Goal: Task Accomplishment & Management: Manage account settings

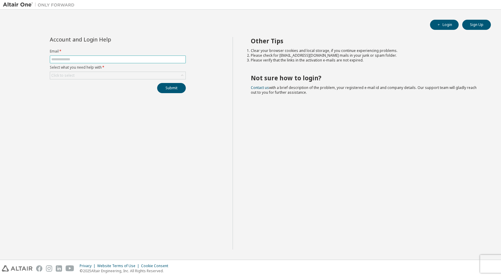
click at [86, 62] on span at bounding box center [118, 59] width 136 height 8
click at [84, 60] on input "text" at bounding box center [117, 59] width 133 height 5
type input "**********"
click at [92, 77] on div "Click to select" at bounding box center [117, 75] width 135 height 7
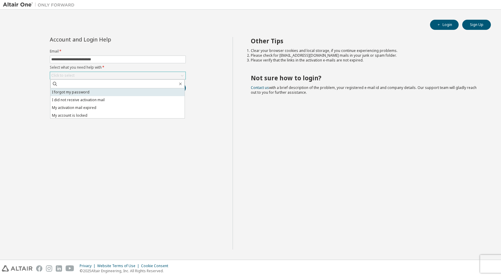
click at [91, 92] on li "I forgot my password" at bounding box center [117, 92] width 134 height 8
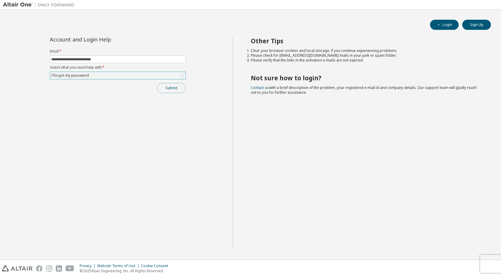
click at [171, 89] on button "Submit" at bounding box center [171, 88] width 29 height 10
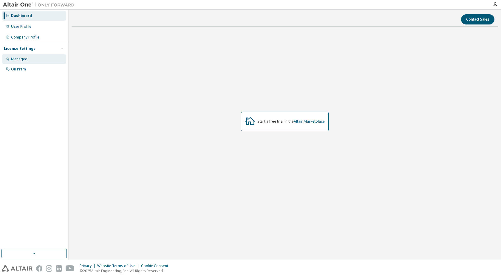
click at [16, 60] on div "Managed" at bounding box center [19, 59] width 16 height 5
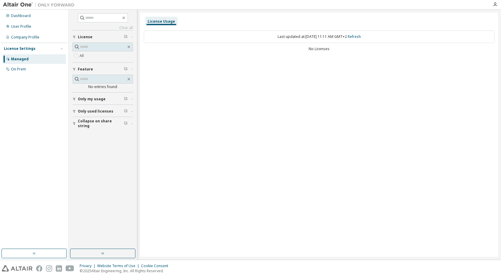
click at [101, 97] on span "Only my usage" at bounding box center [92, 99] width 28 height 5
click at [103, 112] on span "Only used licenses" at bounding box center [95, 111] width 35 height 5
click at [95, 16] on input "text" at bounding box center [103, 18] width 36 height 6
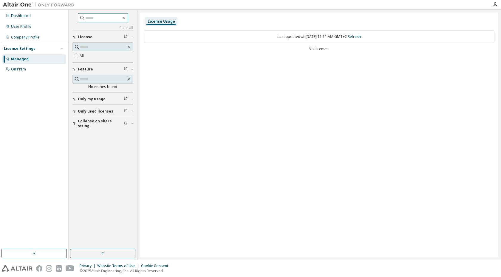
paste input "**********"
type input "**********"
click at [318, 51] on div "No Licenses" at bounding box center [319, 48] width 350 height 5
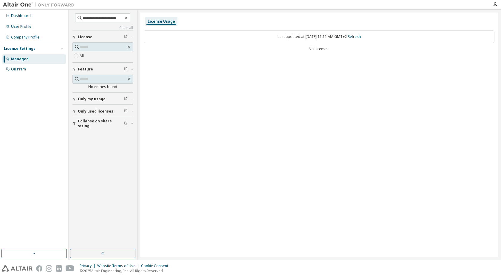
click at [83, 52] on div "All" at bounding box center [102, 50] width 61 height 17
click at [32, 69] on div "On Prem" at bounding box center [33, 69] width 63 height 10
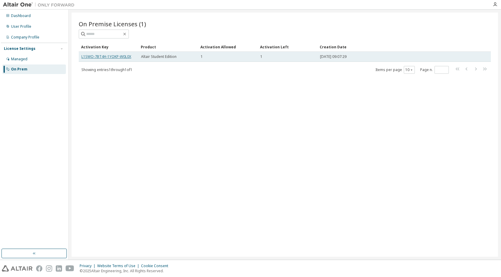
click at [106, 55] on link "L1SWO-7BT4H-1YOKP-W0L0X" at bounding box center [106, 56] width 50 height 5
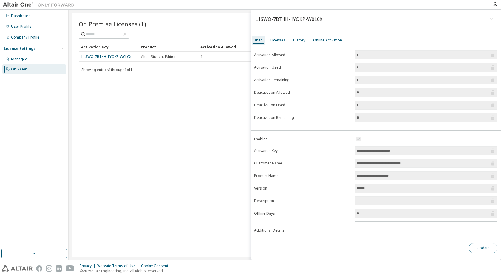
click at [487, 245] on button "Update" at bounding box center [483, 248] width 29 height 10
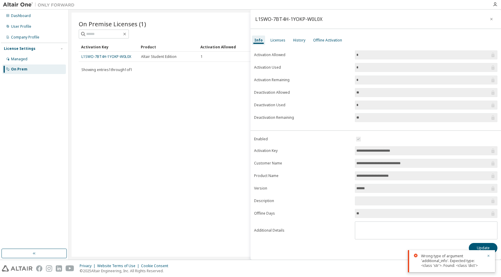
click at [196, 162] on div "On Premise Licenses (1) Clear Load Save Save As Field Operator Value Select fil…" at bounding box center [285, 135] width 426 height 244
click at [491, 16] on button "button" at bounding box center [491, 19] width 10 height 10
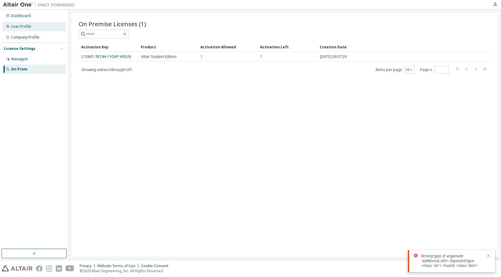
click at [35, 27] on div "User Profile" at bounding box center [33, 27] width 63 height 10
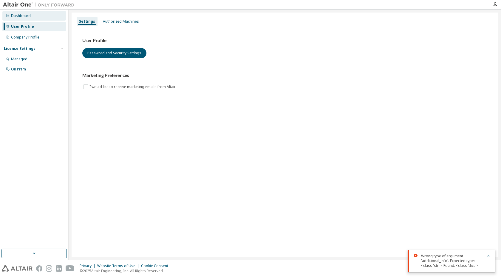
click at [27, 15] on div "Dashboard" at bounding box center [21, 15] width 20 height 5
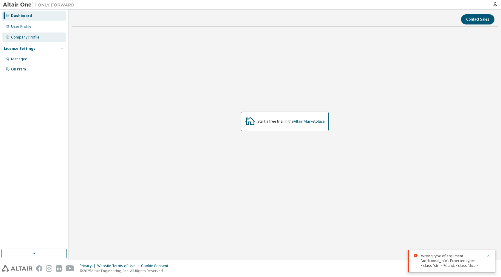
click at [33, 35] on div "Company Profile" at bounding box center [25, 37] width 28 height 5
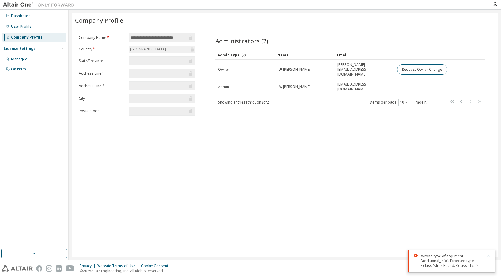
click at [147, 58] on input "text" at bounding box center [158, 61] width 57 height 6
click at [150, 52] on div "[GEOGRAPHIC_DATA]" at bounding box center [162, 49] width 66 height 7
click at [411, 196] on div "**********" at bounding box center [285, 135] width 426 height 244
click at [32, 26] on div "User Profile" at bounding box center [33, 27] width 63 height 10
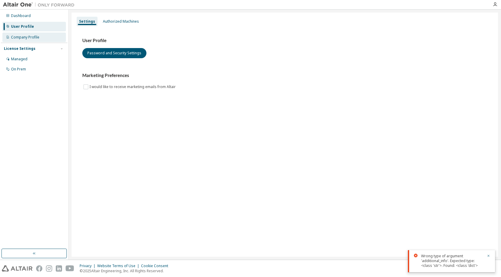
click at [32, 36] on div "Company Profile" at bounding box center [25, 37] width 28 height 5
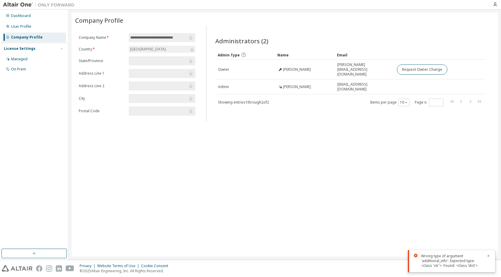
click at [24, 5] on img at bounding box center [40, 5] width 75 height 6
click at [19, 18] on div "Dashboard" at bounding box center [21, 15] width 20 height 5
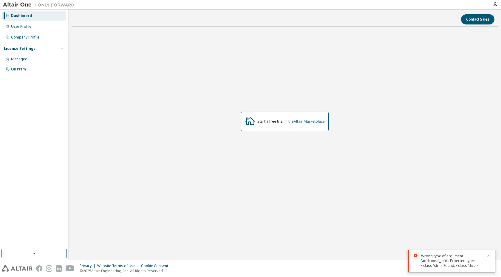
click at [316, 122] on link "Altair Marketplace" at bounding box center [309, 121] width 31 height 5
